Goal: Task Accomplishment & Management: Manage account settings

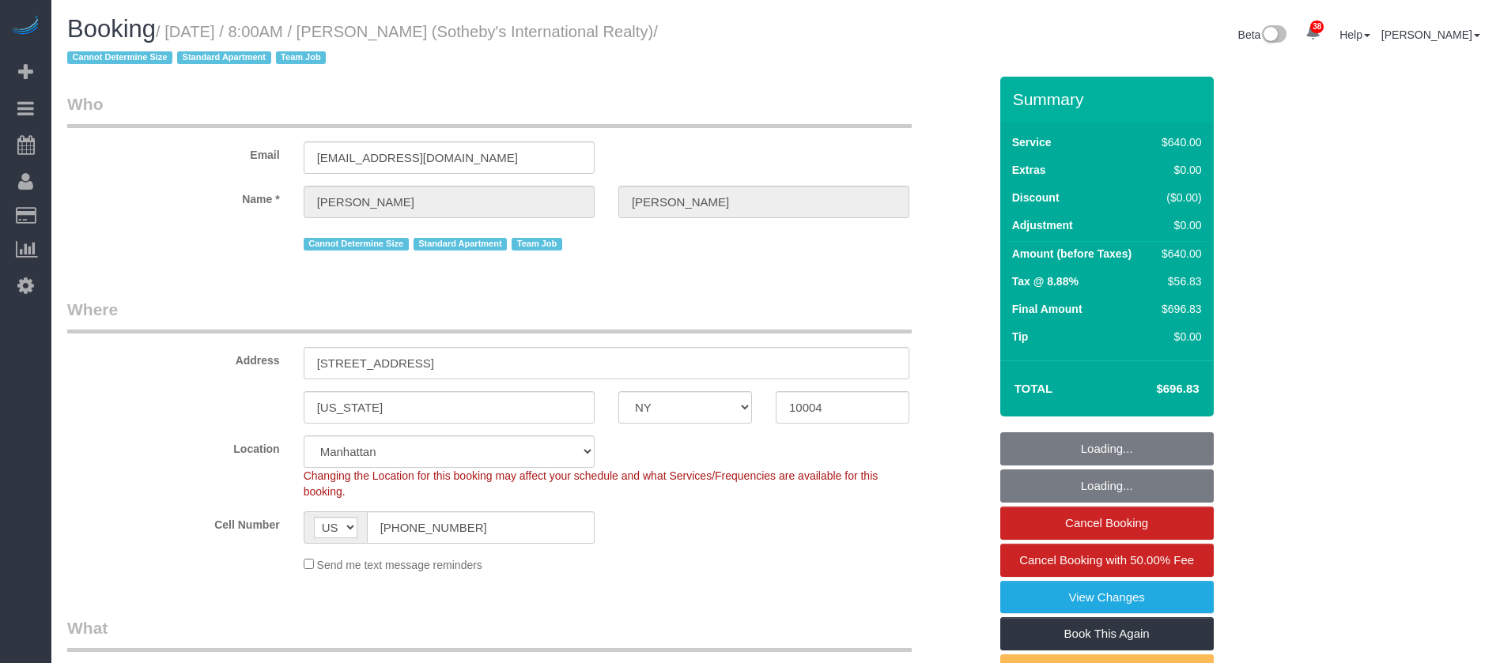
select select "NY"
select select "240"
select select "spot1"
select select "number:56"
select select "number:76"
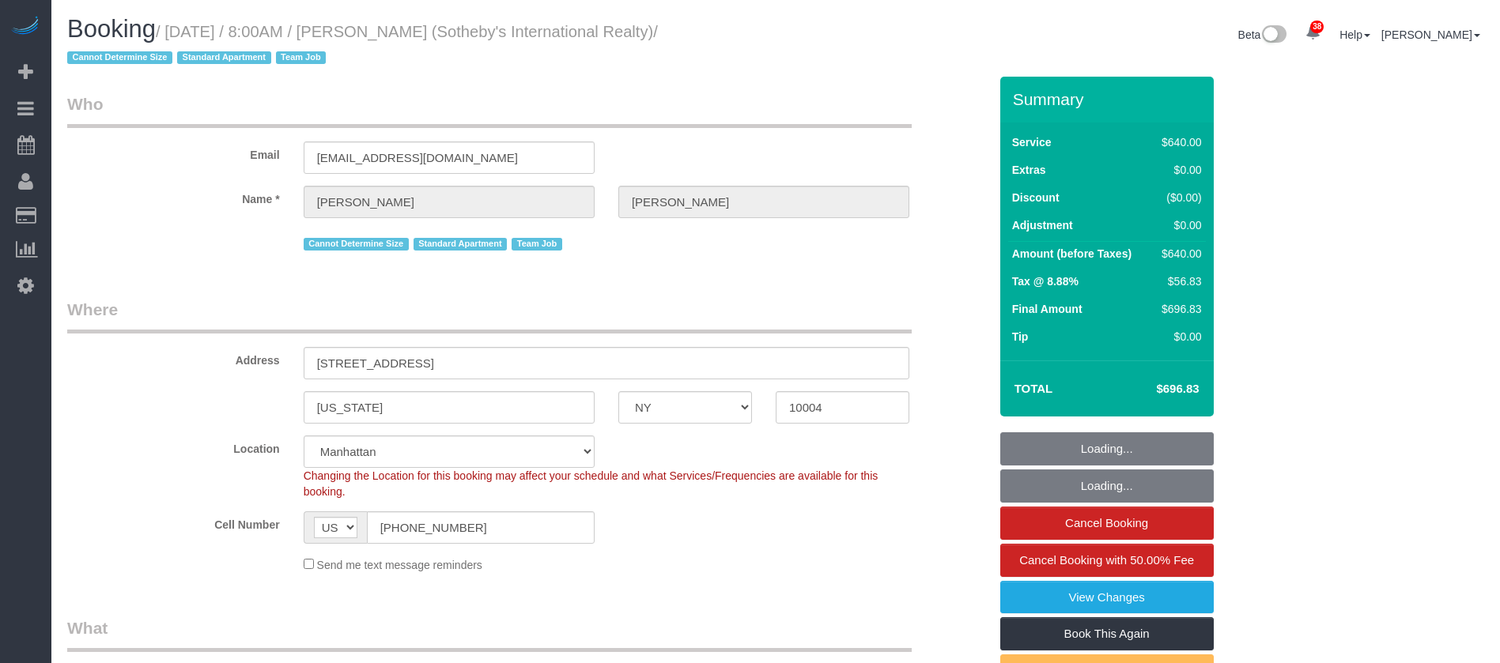
select select "number:15"
select select "number:6"
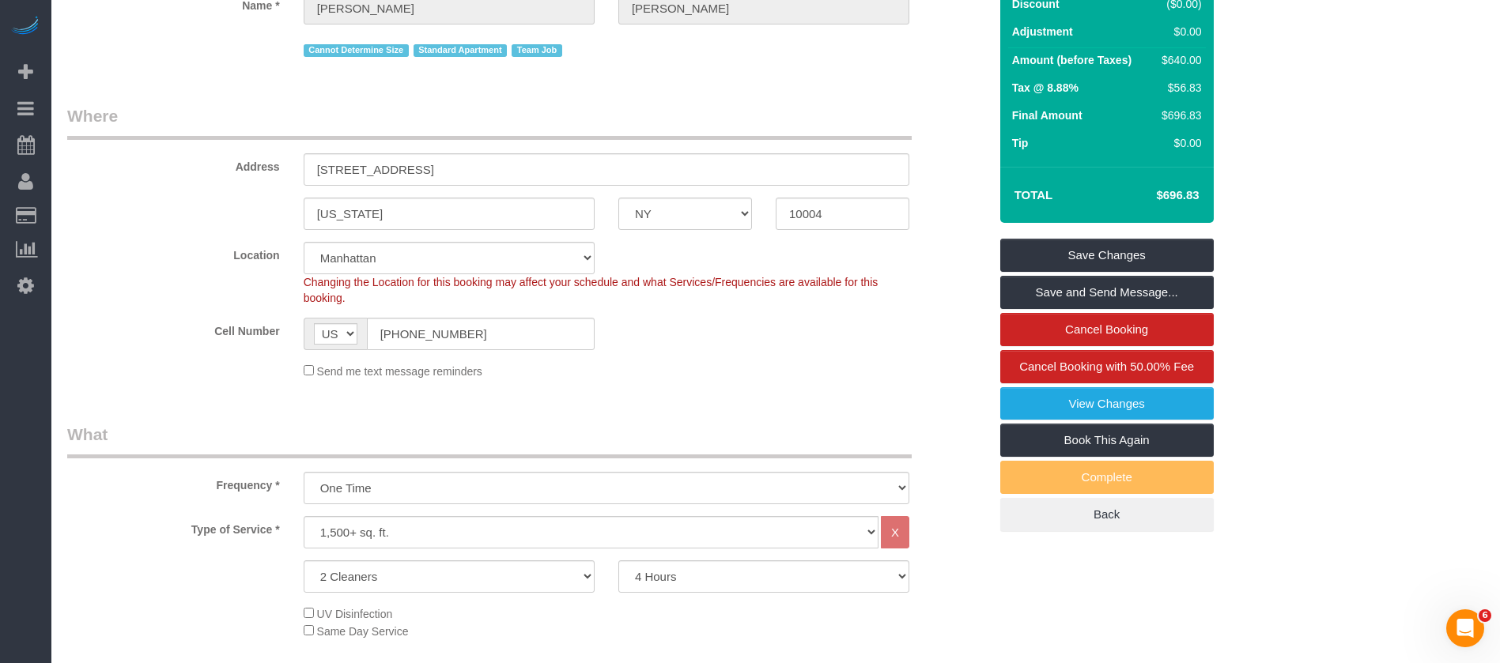
scroll to position [237, 0]
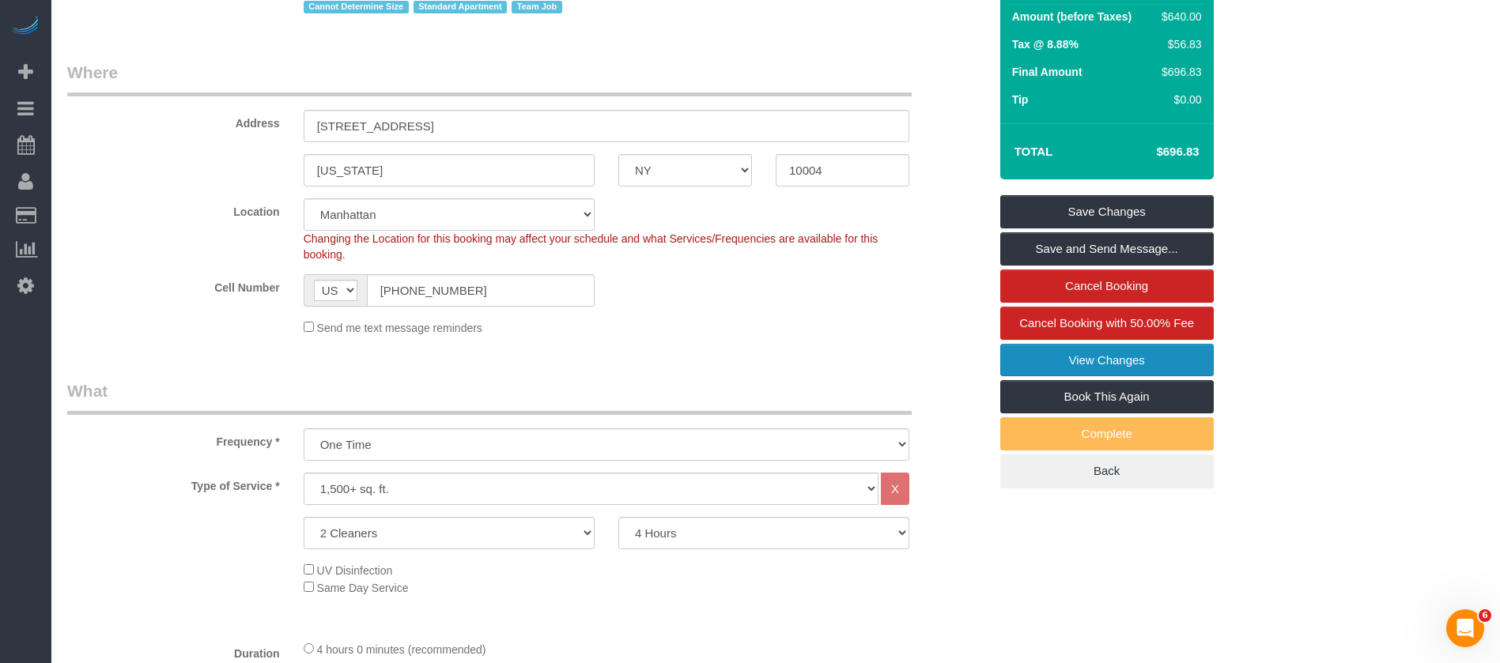
click at [1155, 351] on link "View Changes" at bounding box center [1106, 360] width 213 height 33
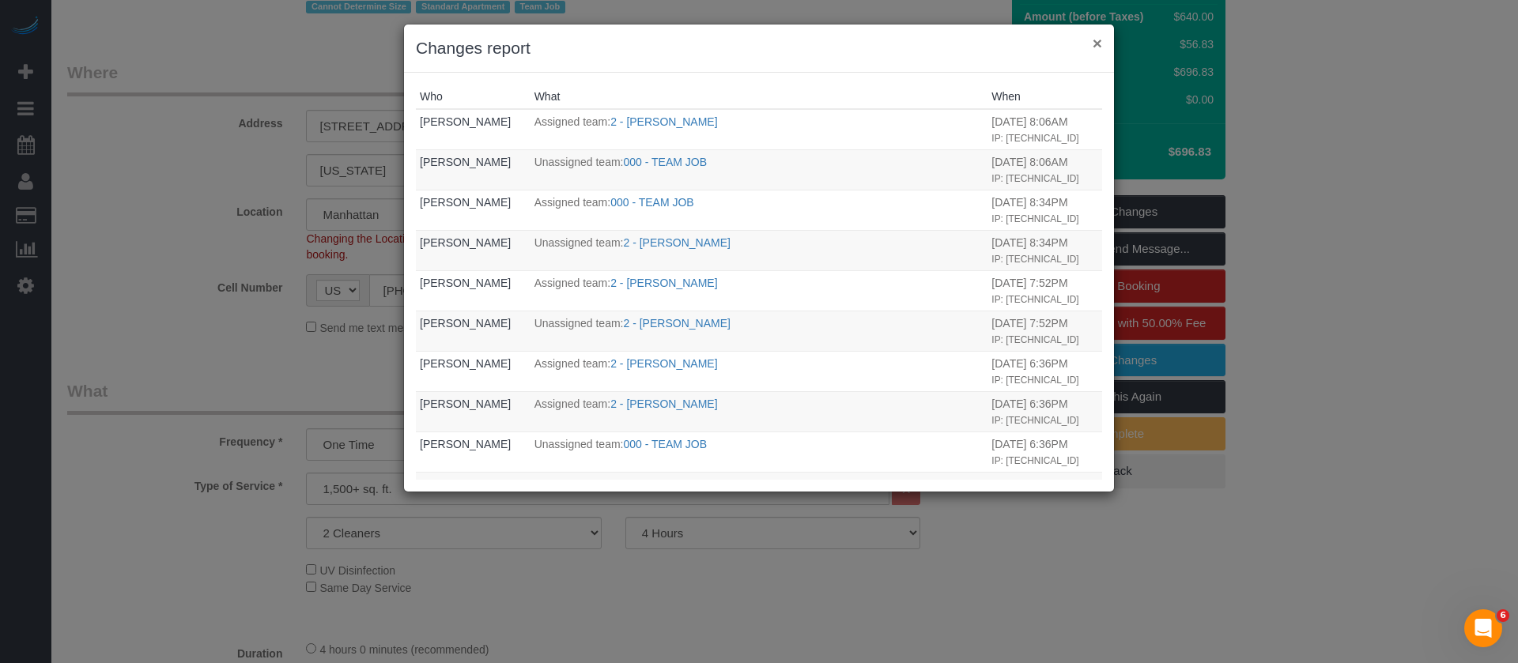
click at [1097, 46] on button "×" at bounding box center [1097, 43] width 9 height 17
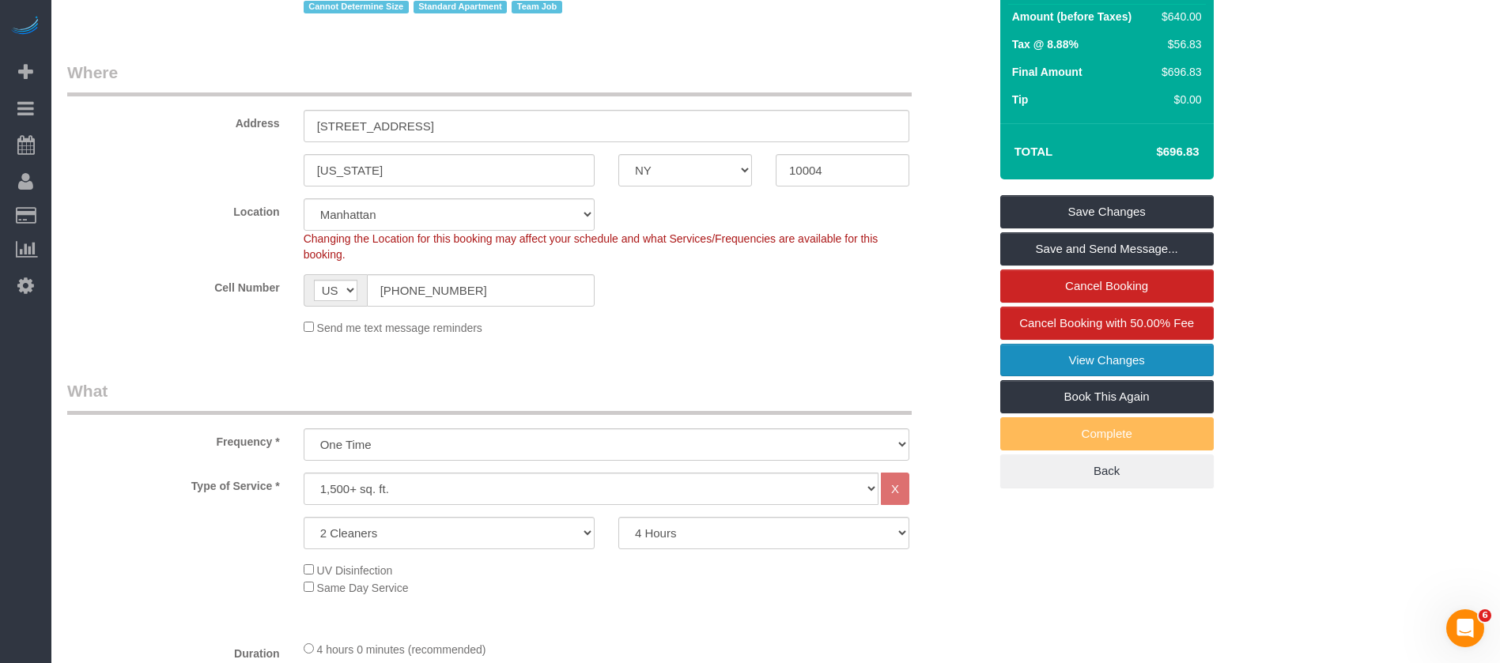
scroll to position [0, 0]
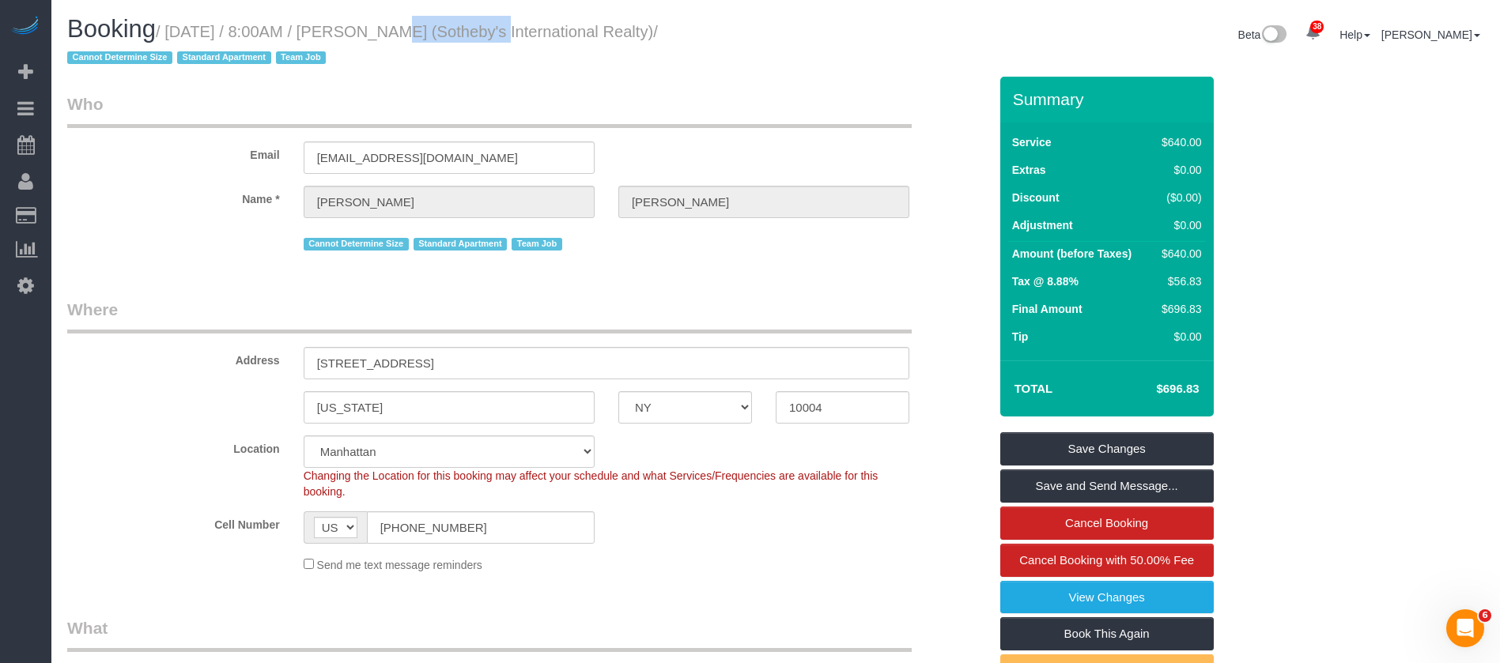
drag, startPoint x: 365, startPoint y: 26, endPoint x: 460, endPoint y: 25, distance: 94.9
click at [460, 25] on small "/ [DATE] / 8:00AM / [PERSON_NAME] (Sotheby's International Realty) / Cannot Det…" at bounding box center [362, 45] width 591 height 44
drag, startPoint x: 462, startPoint y: 96, endPoint x: 455, endPoint y: 85, distance: 13.2
click at [462, 95] on legend "Who" at bounding box center [489, 111] width 844 height 36
drag, startPoint x: 372, startPoint y: 32, endPoint x: 474, endPoint y: 28, distance: 102.9
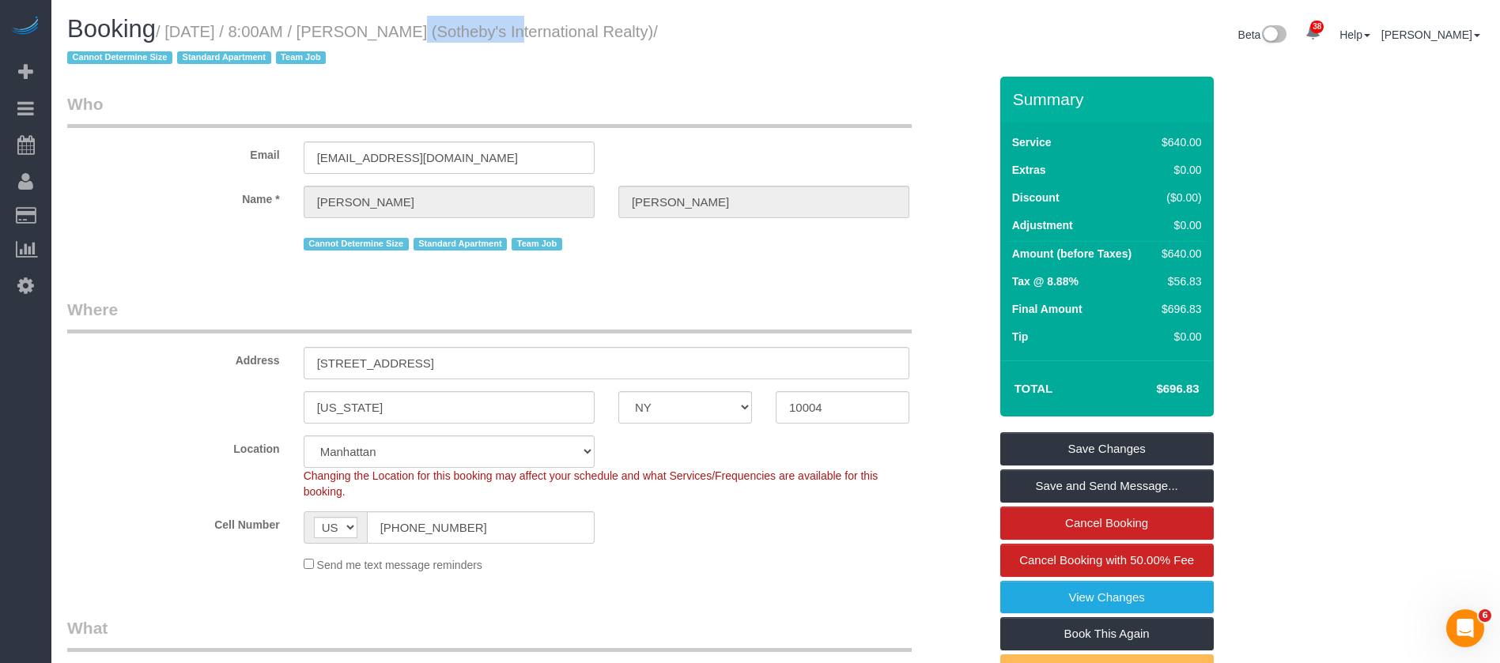
click at [474, 28] on small "/ [DATE] / 8:00AM / [PERSON_NAME] (Sotheby's International Realty) / Cannot Det…" at bounding box center [362, 45] width 591 height 44
copy small "[PERSON_NAME]"
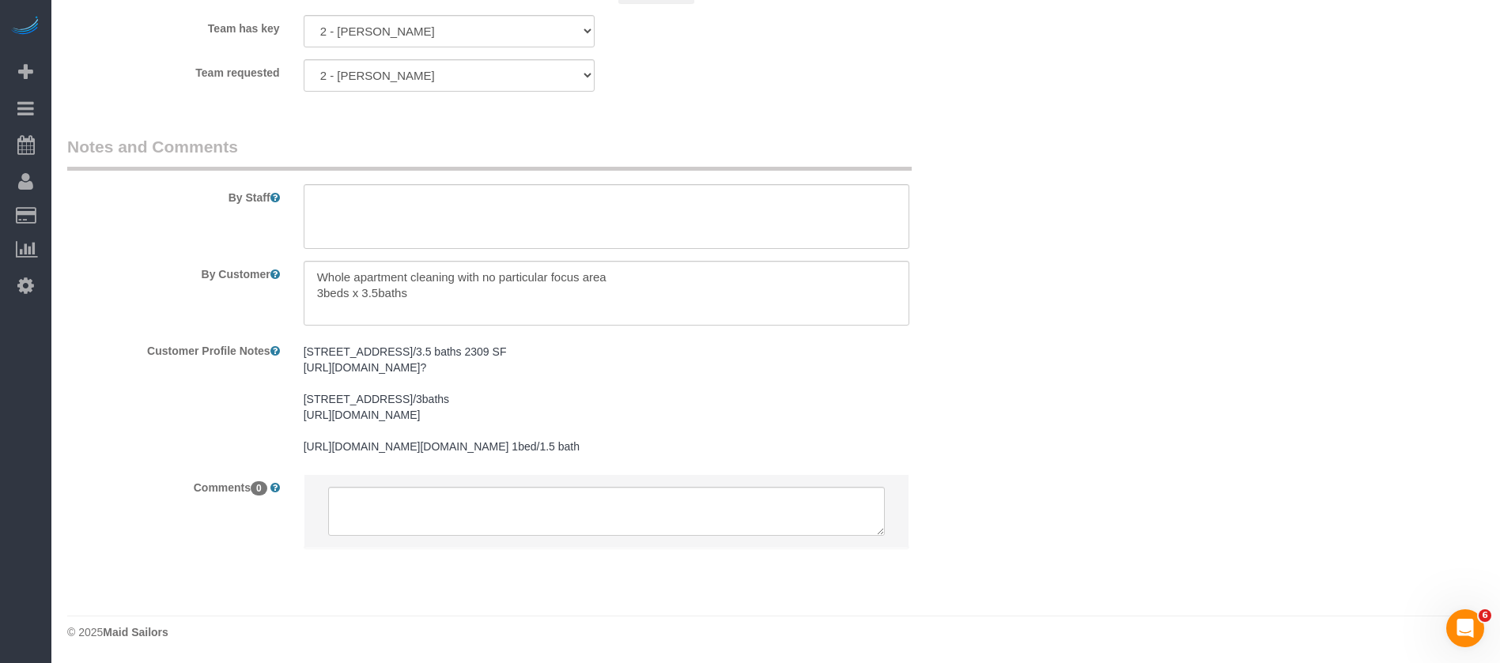
scroll to position [1542, 0]
